Goal: Ask a question

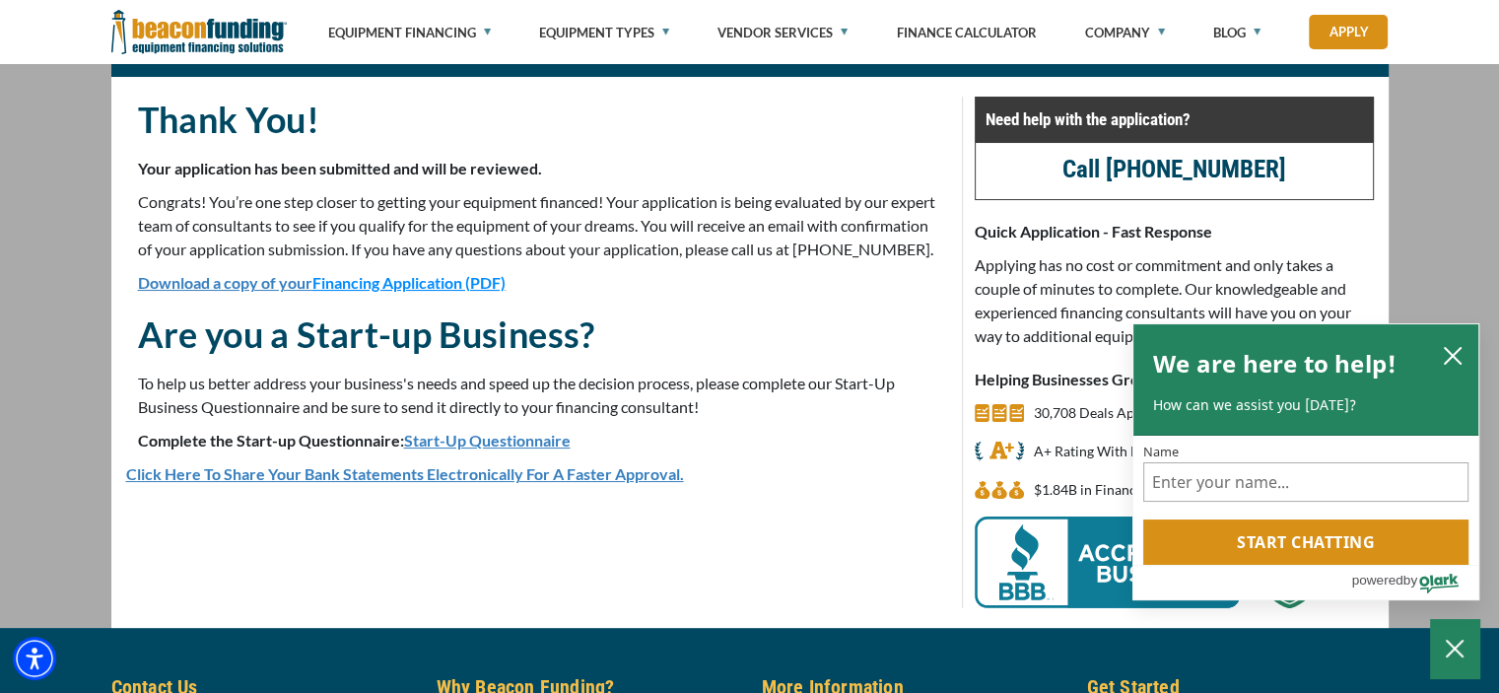
click at [301, 292] on link "Download a copy of your Financing Application (PDF)" at bounding box center [322, 282] width 368 height 19
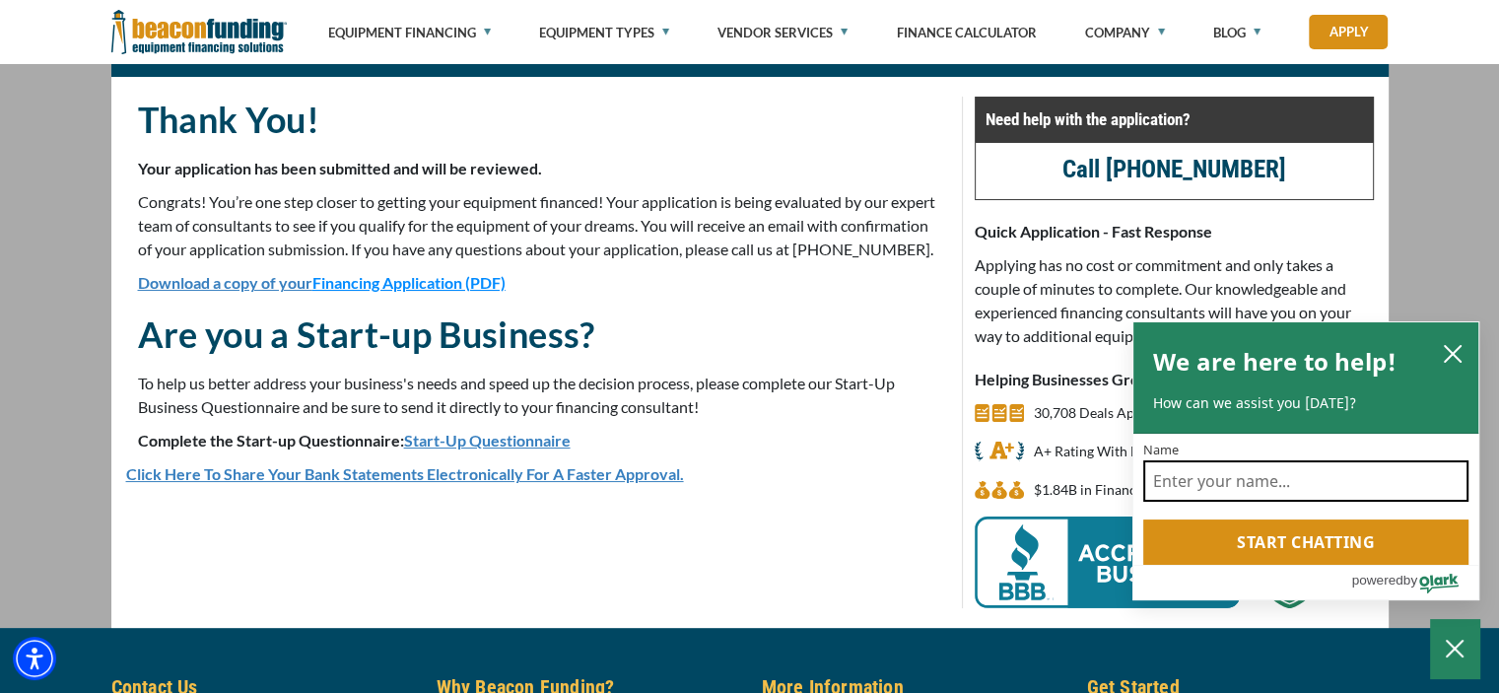
click at [1334, 484] on input "Name" at bounding box center [1305, 480] width 325 height 41
click at [1293, 496] on input "Name" at bounding box center [1305, 480] width 325 height 41
click at [1185, 482] on input "Name" at bounding box center [1305, 480] width 325 height 41
type input "[PERSON_NAME]"
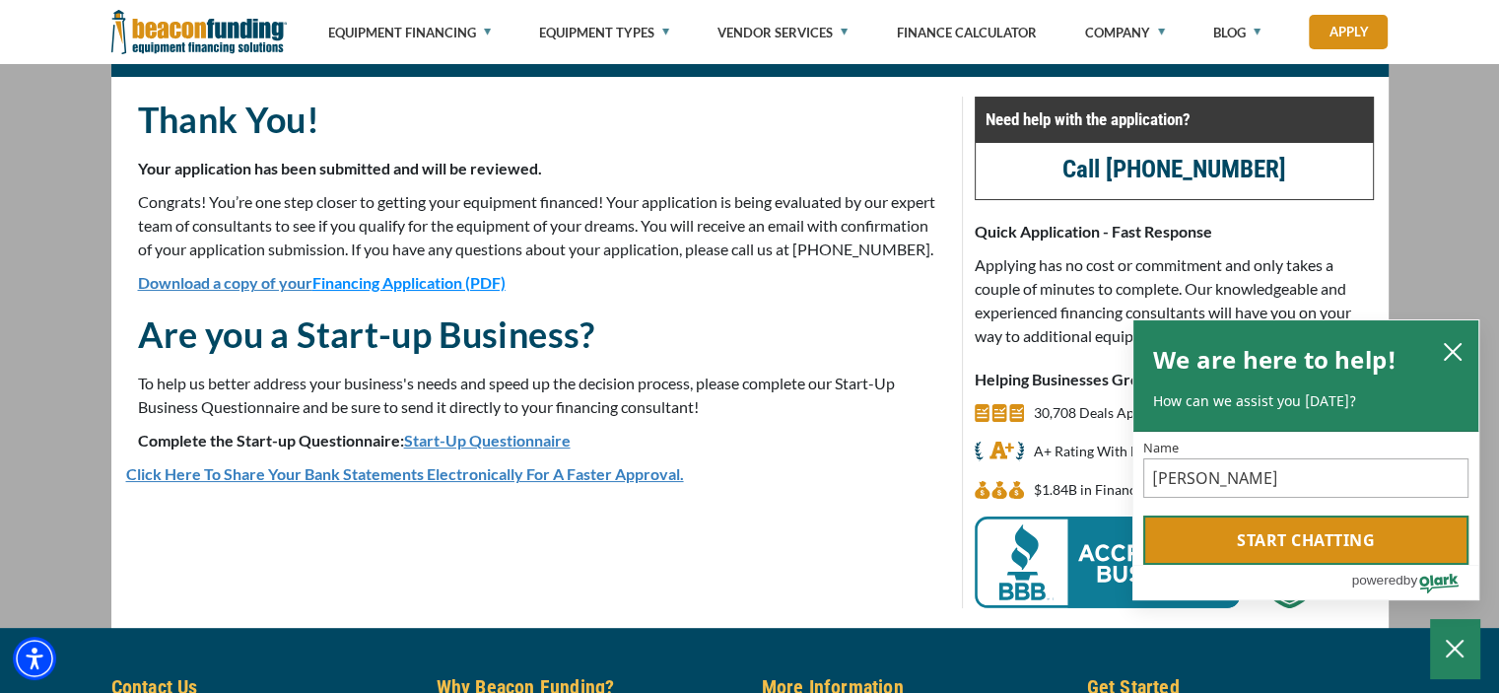
click at [1273, 546] on button "Start chatting" at bounding box center [1305, 539] width 325 height 49
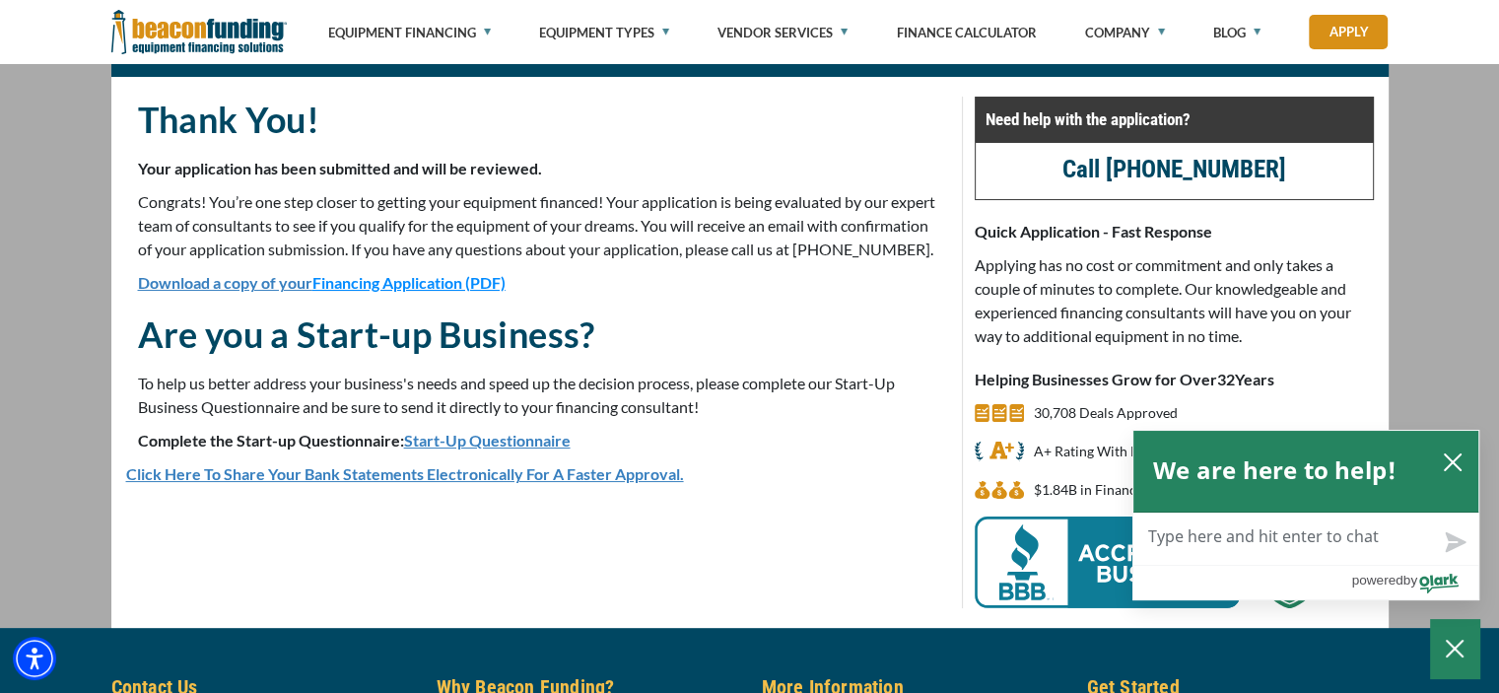
click at [1302, 543] on textarea "Live Chat Now" at bounding box center [1305, 539] width 345 height 51
type textarea "f"
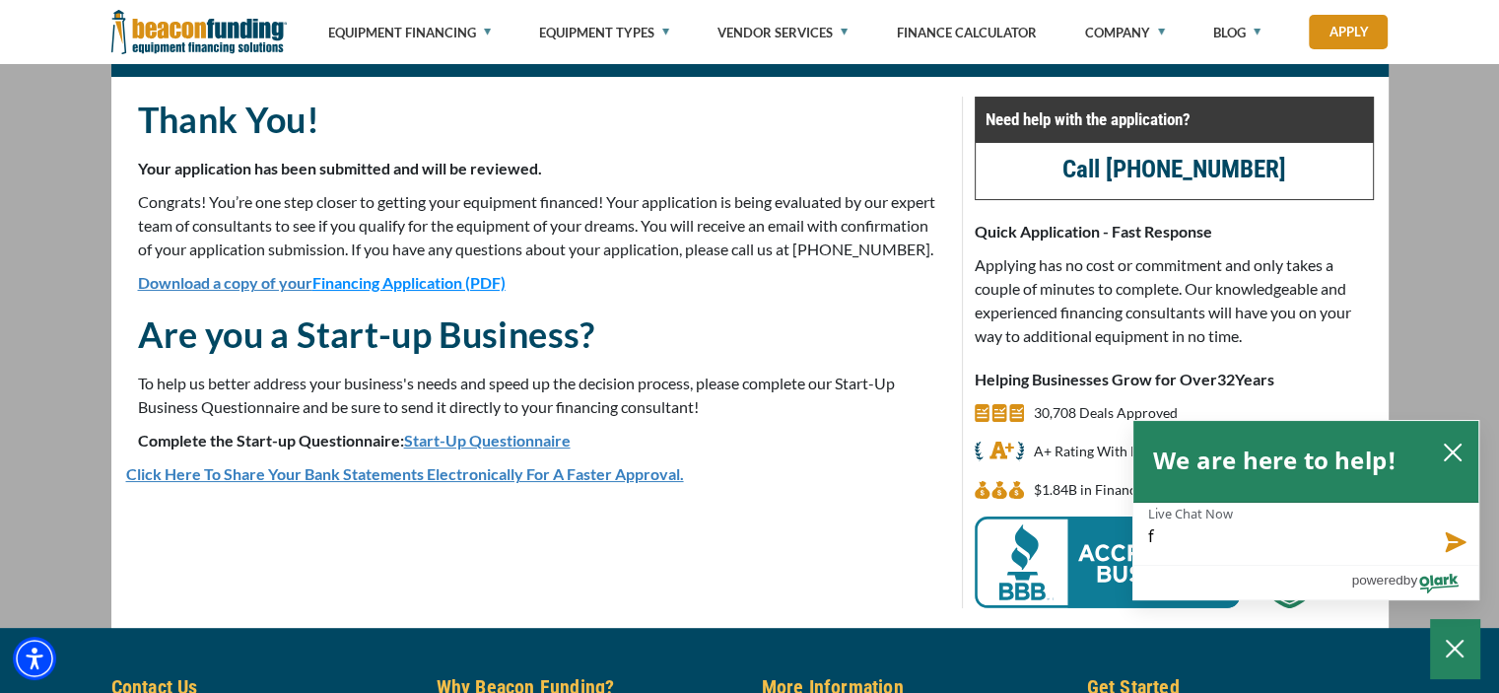
type textarea "fo"
type textarea "fol"
type textarea "foll"
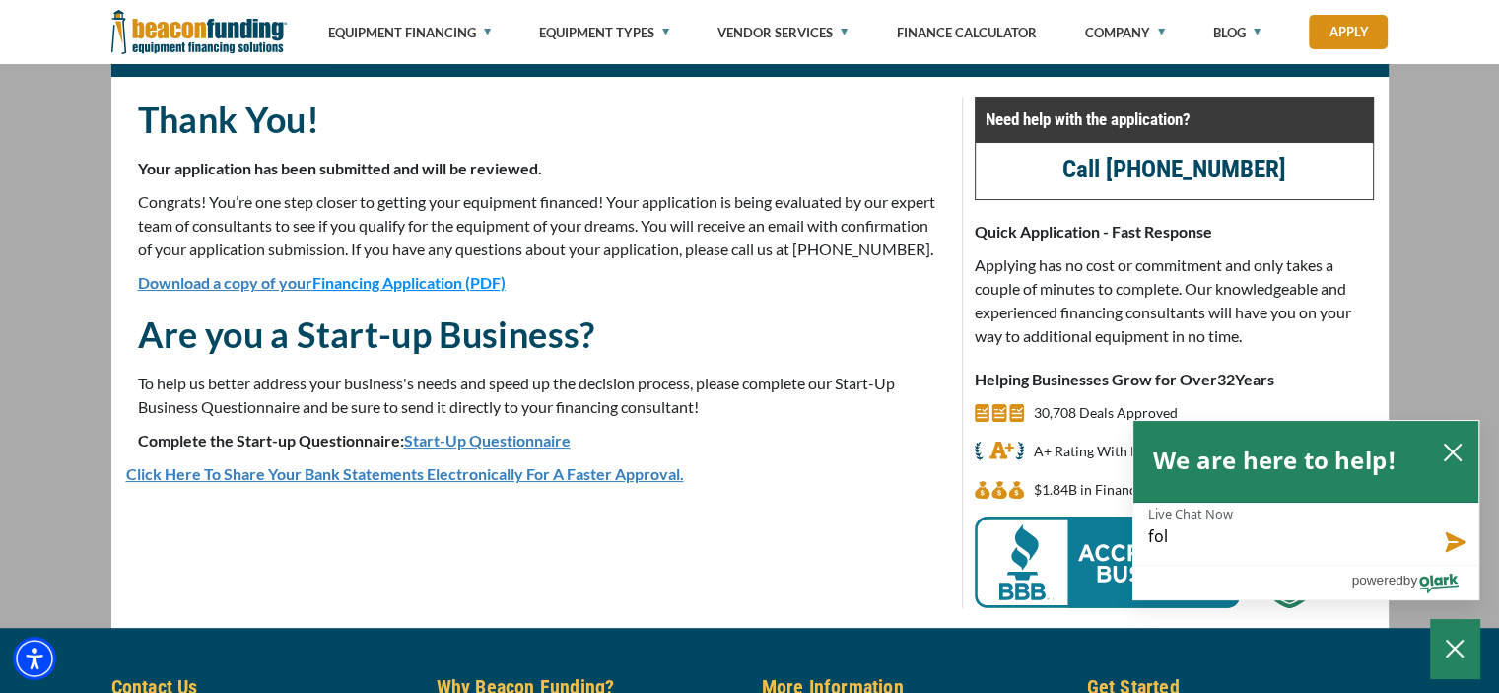
type textarea "foll"
type textarea "follo"
type textarea "follow"
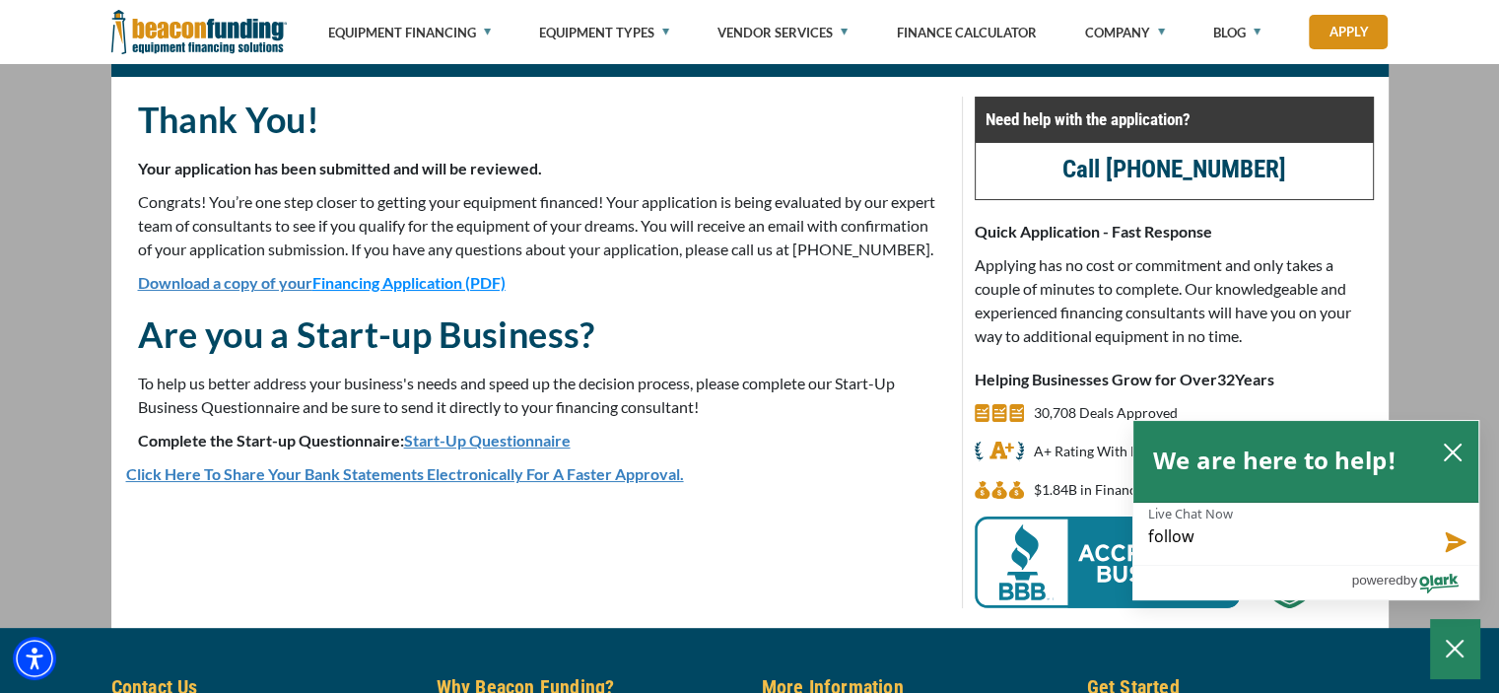
type textarea "follow"
type textarea "follow u"
type textarea "follow up"
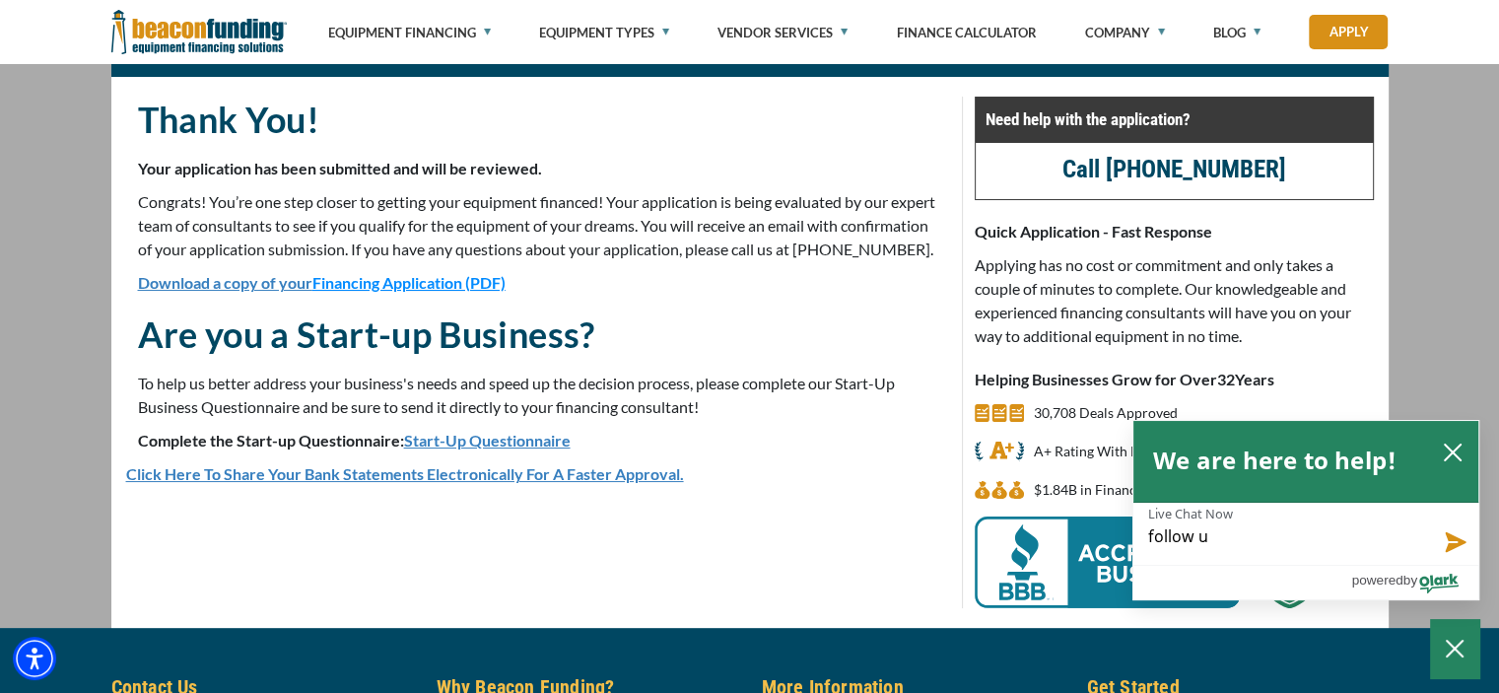
type textarea "follow up"
type textarea "follow up o"
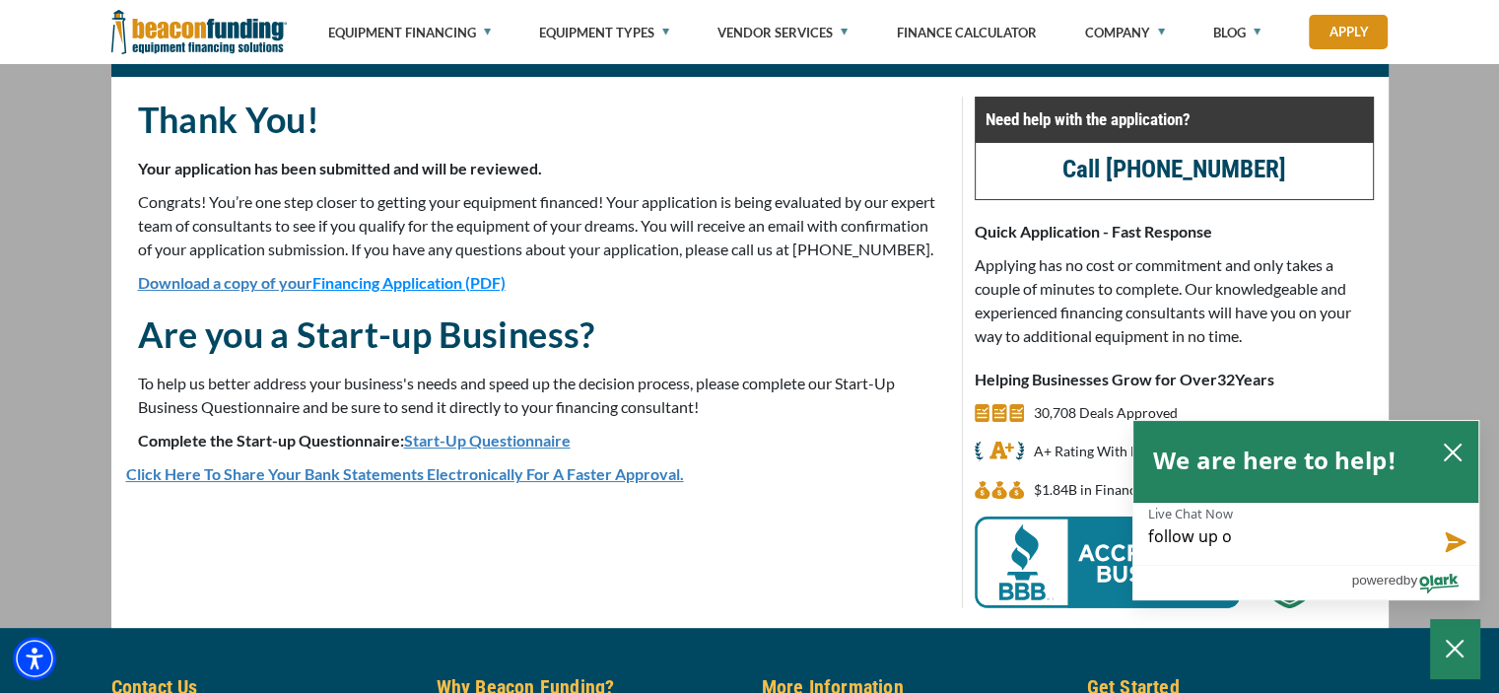
type textarea "follow up on"
type textarea "follow up on m"
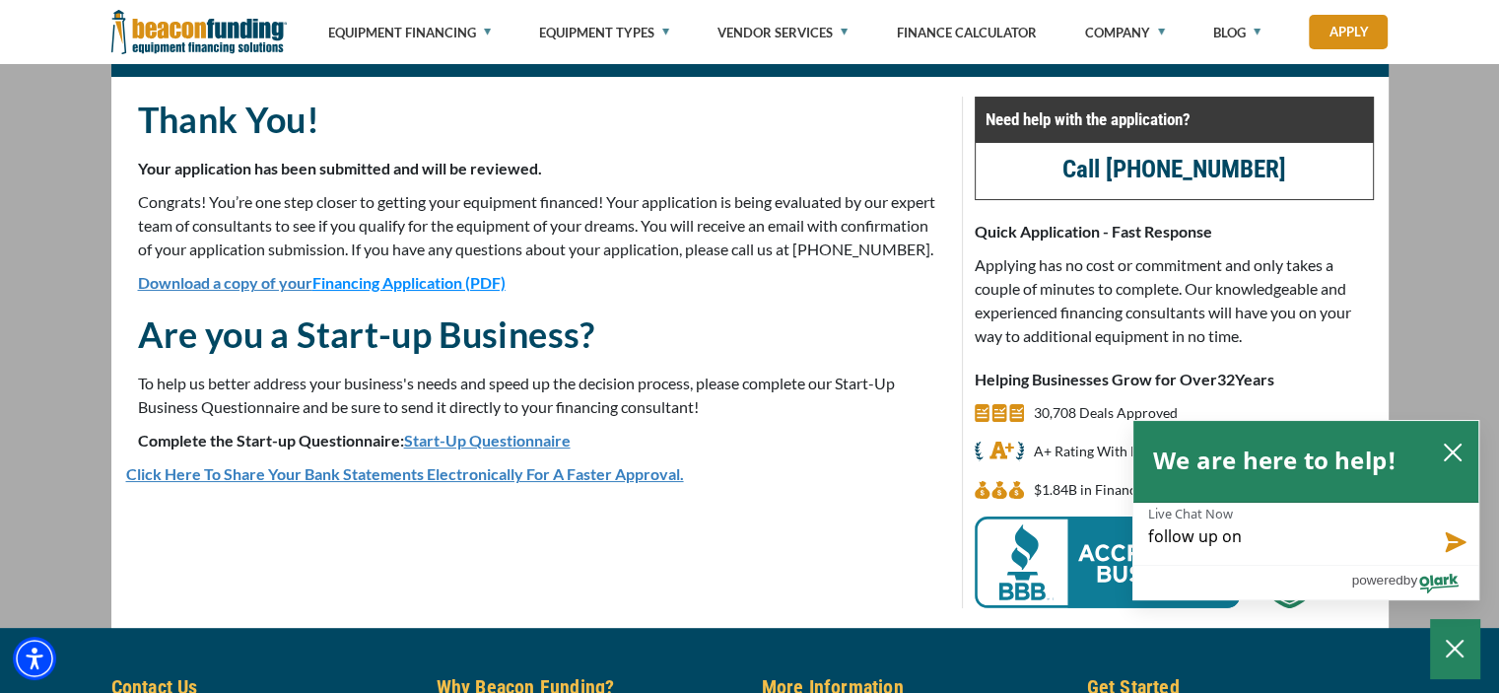
type textarea "follow up on m"
type textarea "follow up on my"
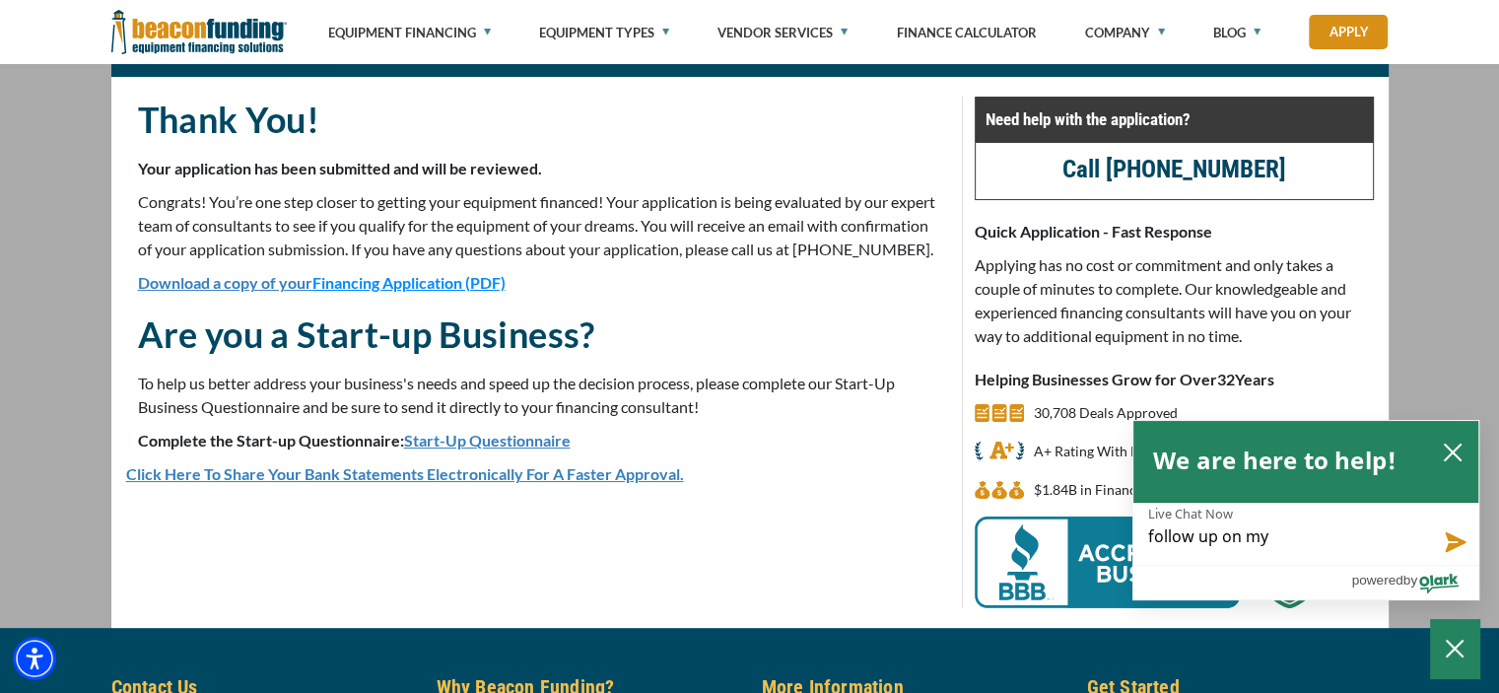
type textarea "follow up on my a"
type textarea "follow up on my ap"
type textarea "follow up on my app"
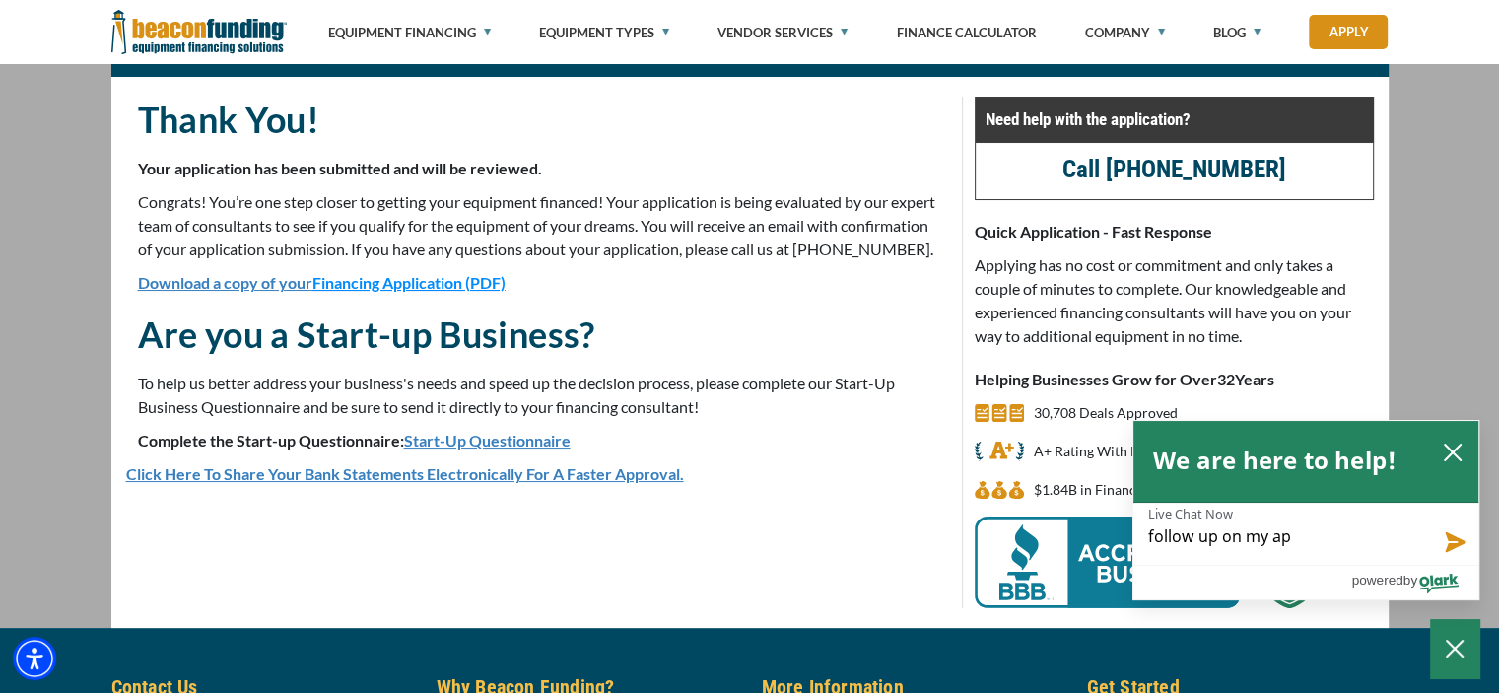
type textarea "follow up on my app"
type textarea "follow up on my appl"
type textarea "follow up on my appli"
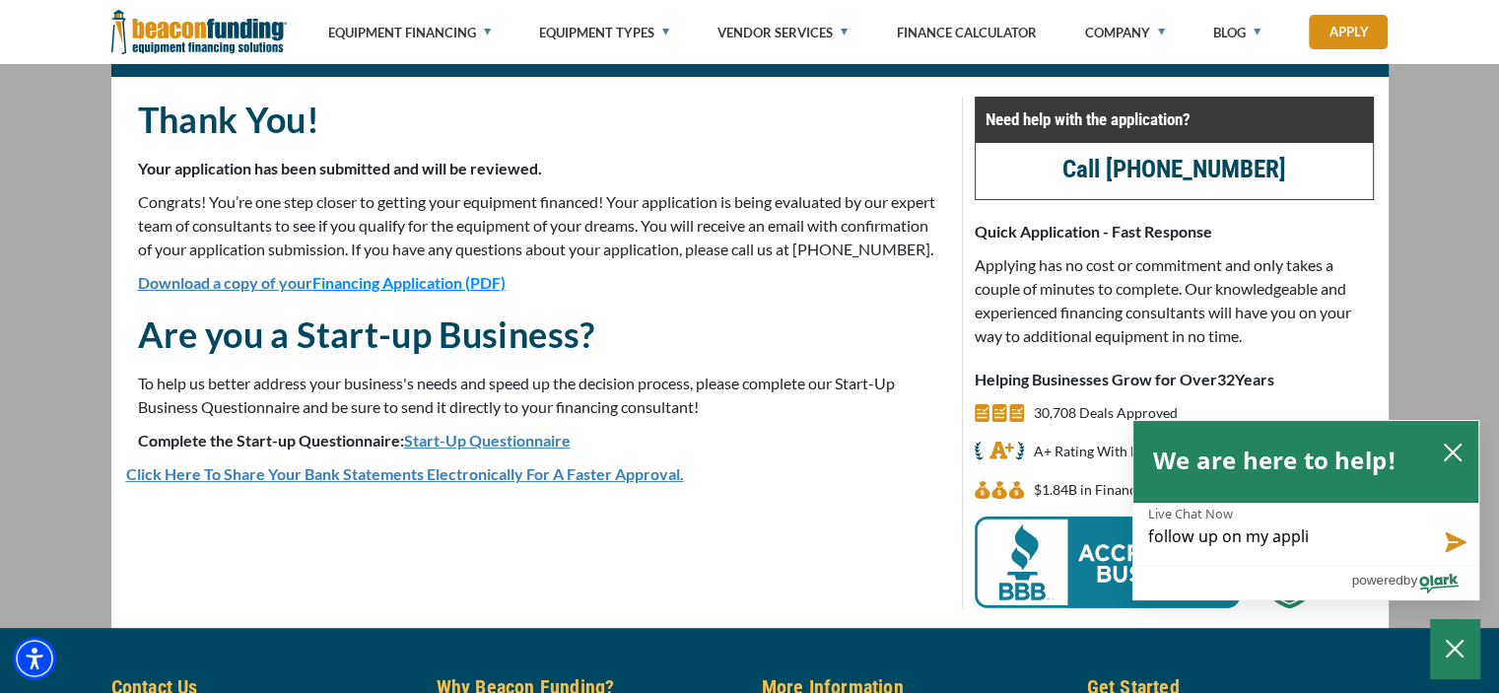
type textarea "follow up on my applic"
type textarea "follow up on my applica"
type textarea "follow up on my applicat"
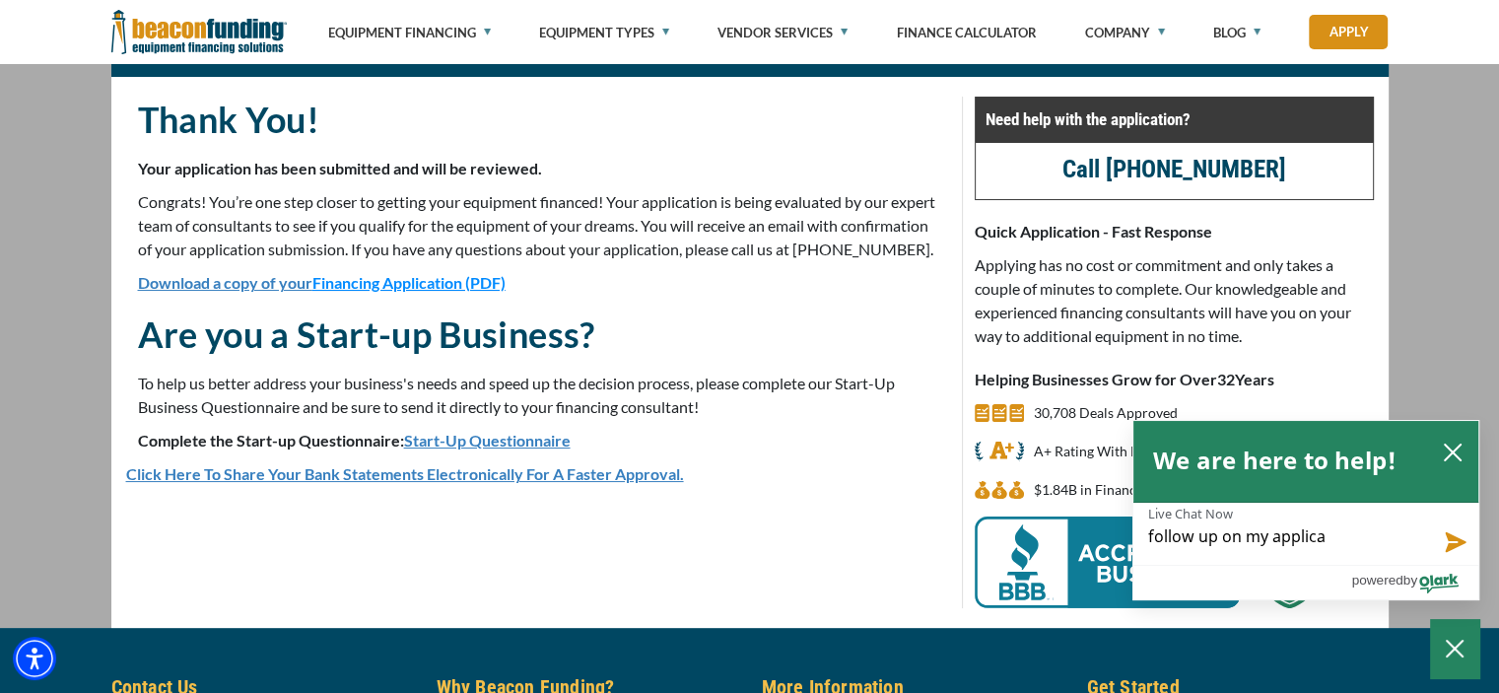
type textarea "follow up on my applicat"
type textarea "follow up on my applicati"
type textarea "follow up on my applicatio"
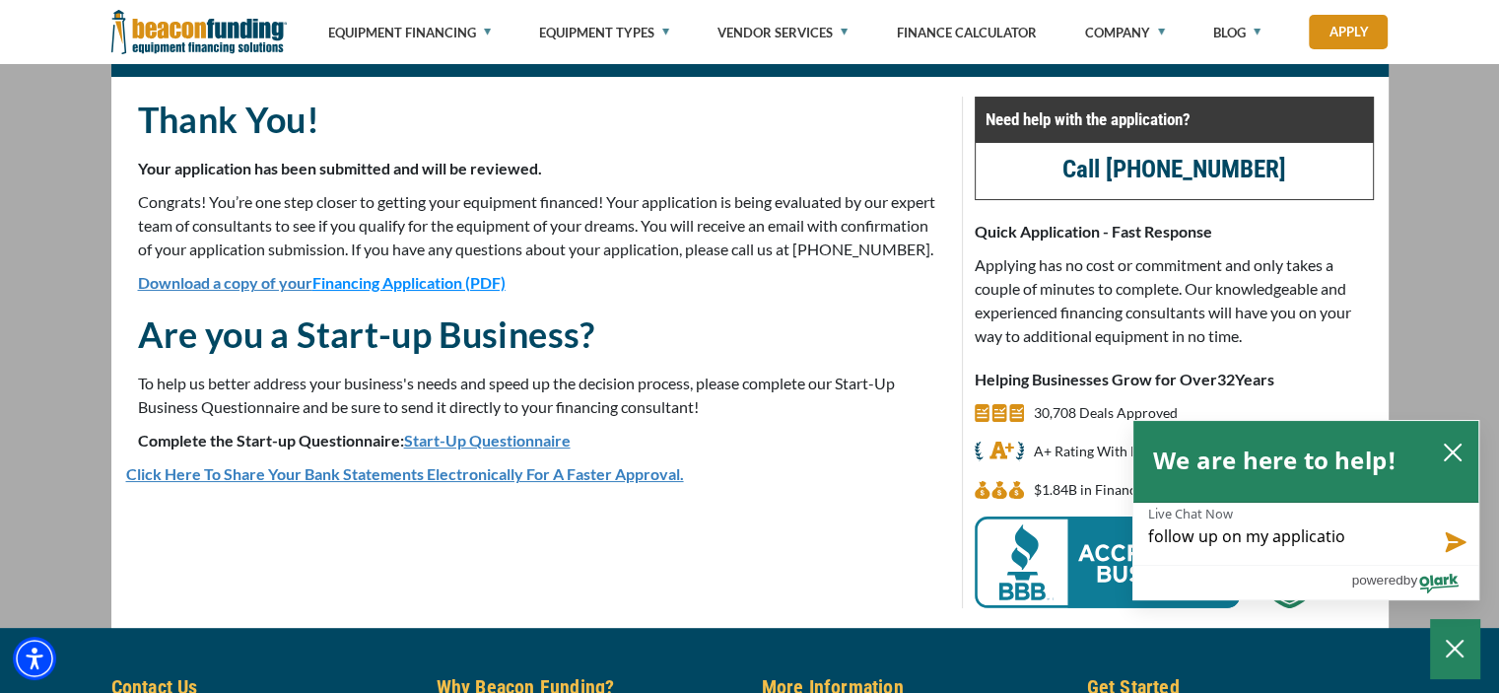
type textarea "follow up on my application"
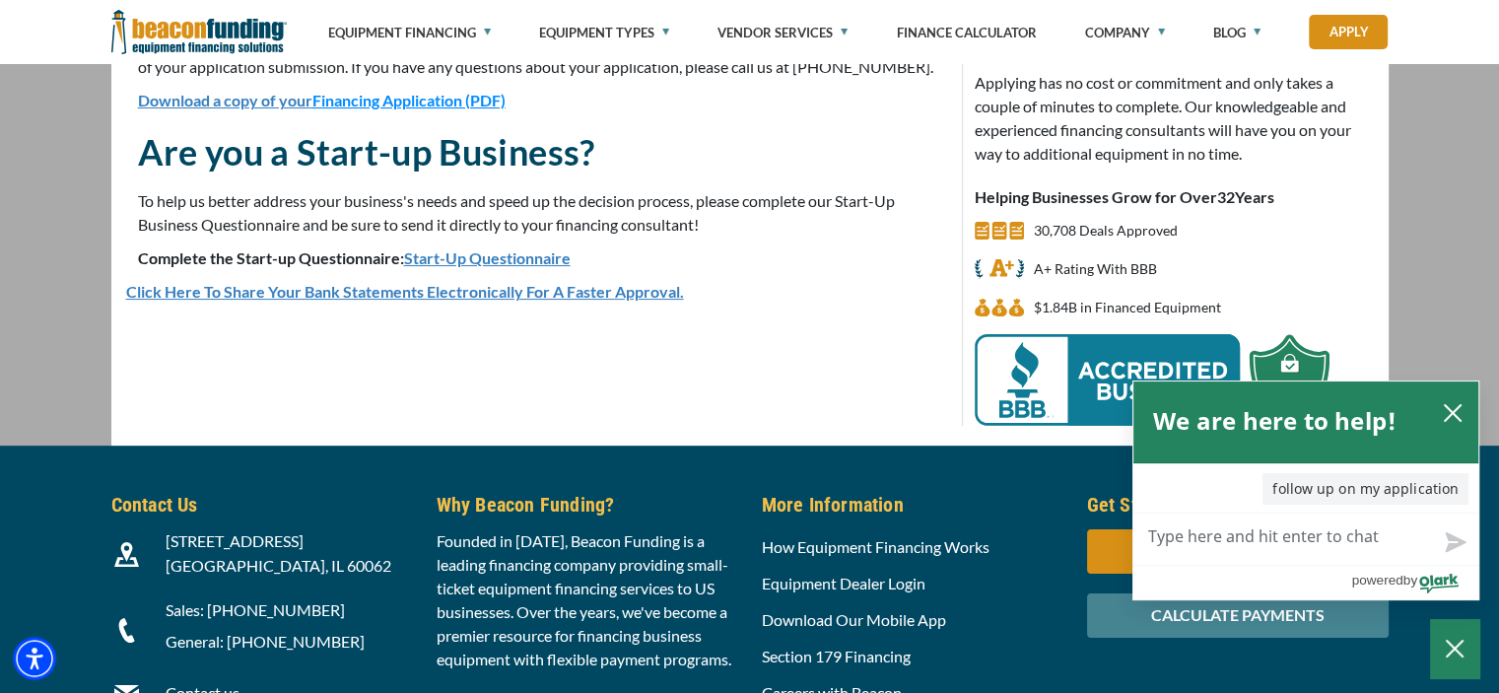
scroll to position [197, 0]
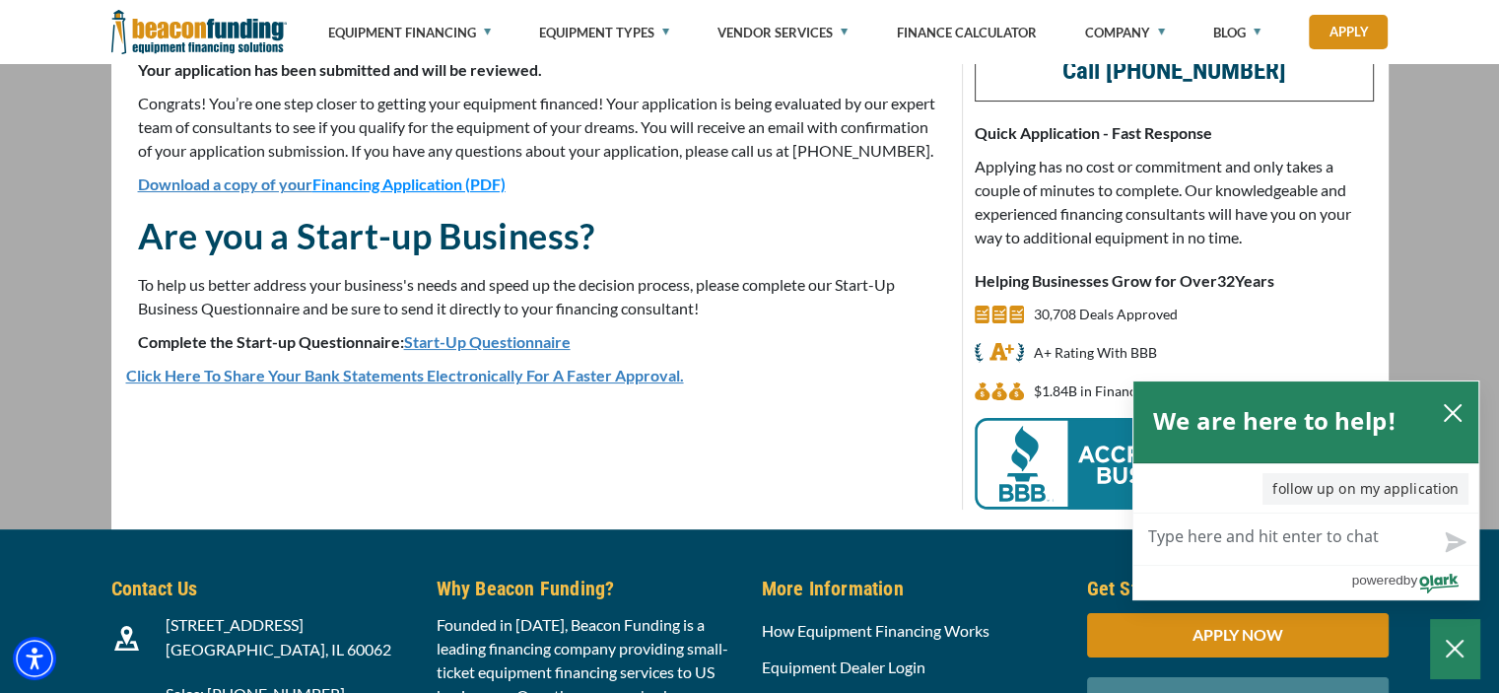
click at [1270, 534] on textarea "Live Chat Now" at bounding box center [1305, 539] width 345 height 51
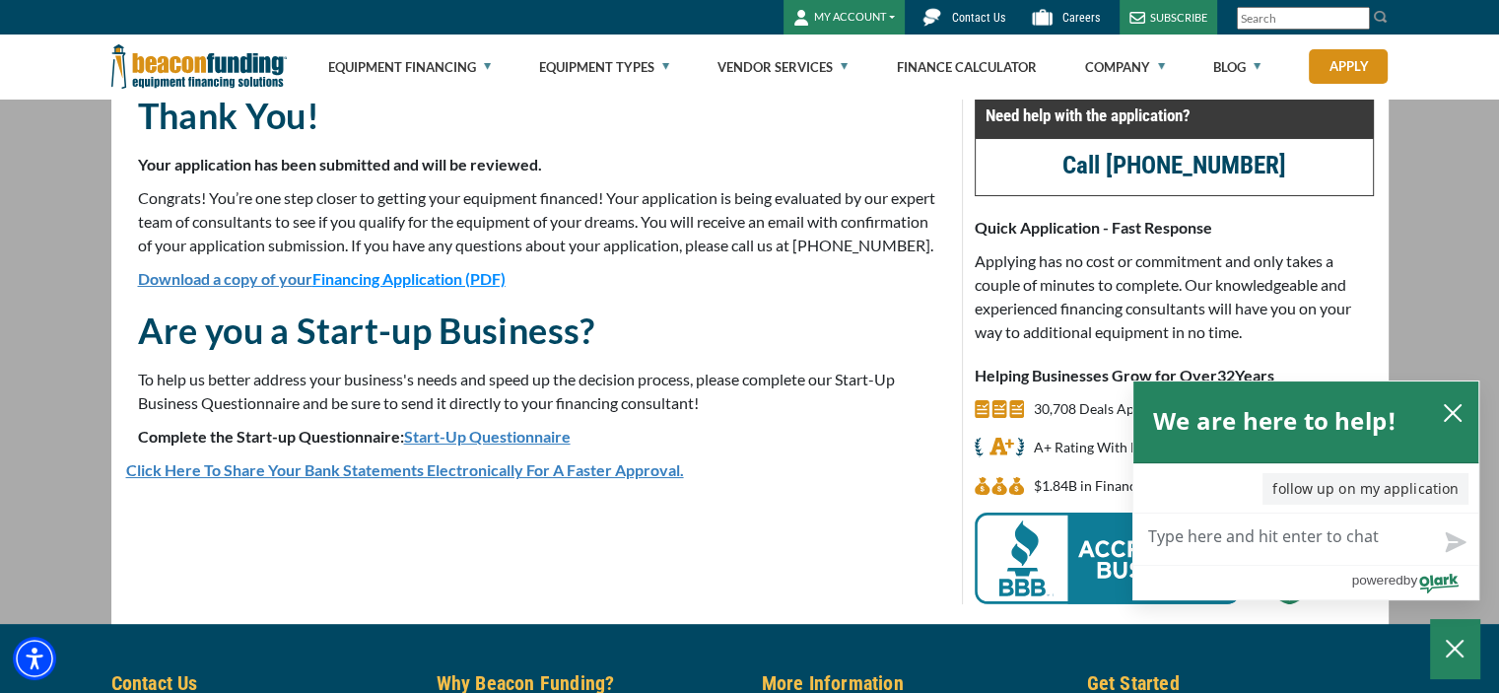
scroll to position [0, 0]
